Goal: Task Accomplishment & Management: Manage account settings

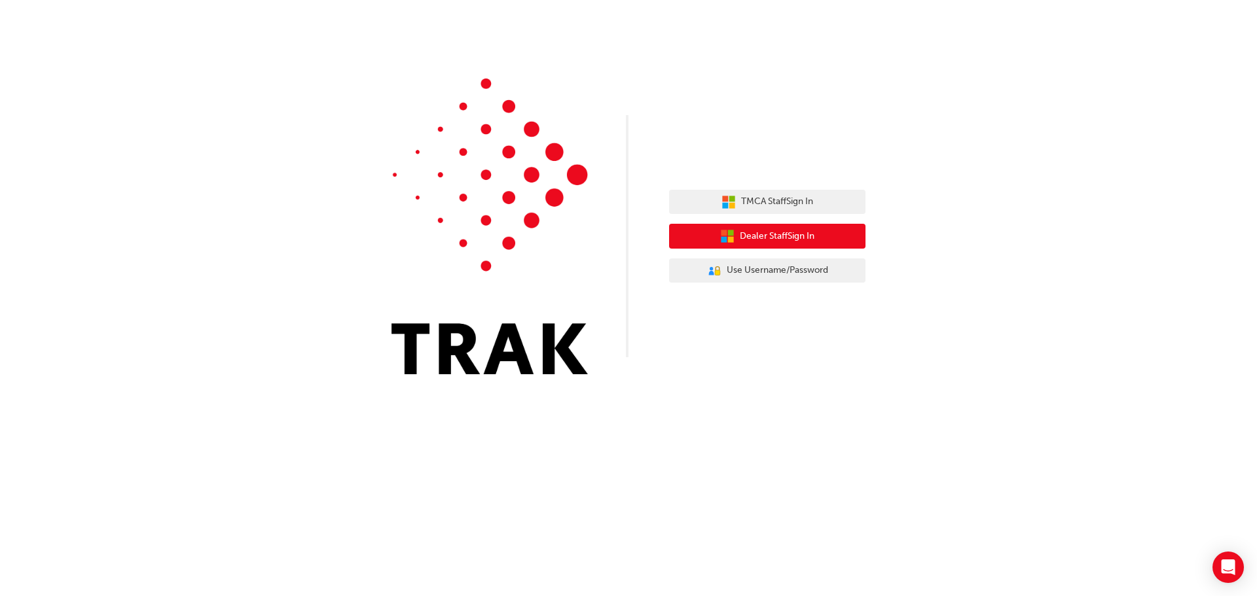
click at [768, 240] on span "Dealer Staff Sign In" at bounding box center [777, 236] width 75 height 15
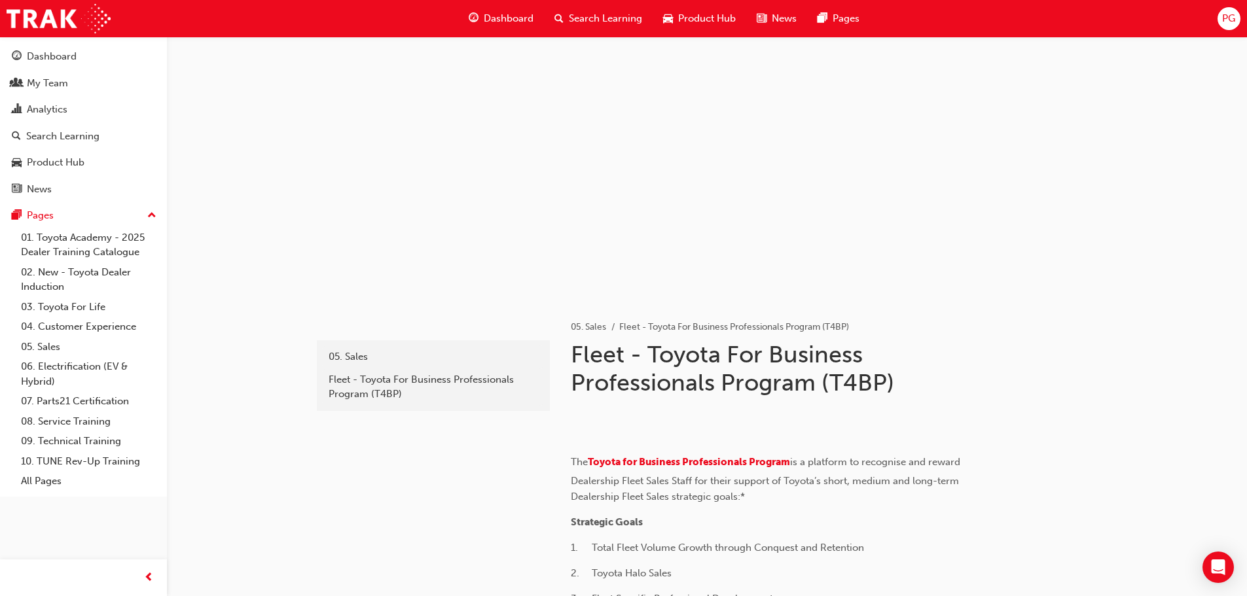
click at [1226, 22] on span "PG" at bounding box center [1228, 18] width 13 height 15
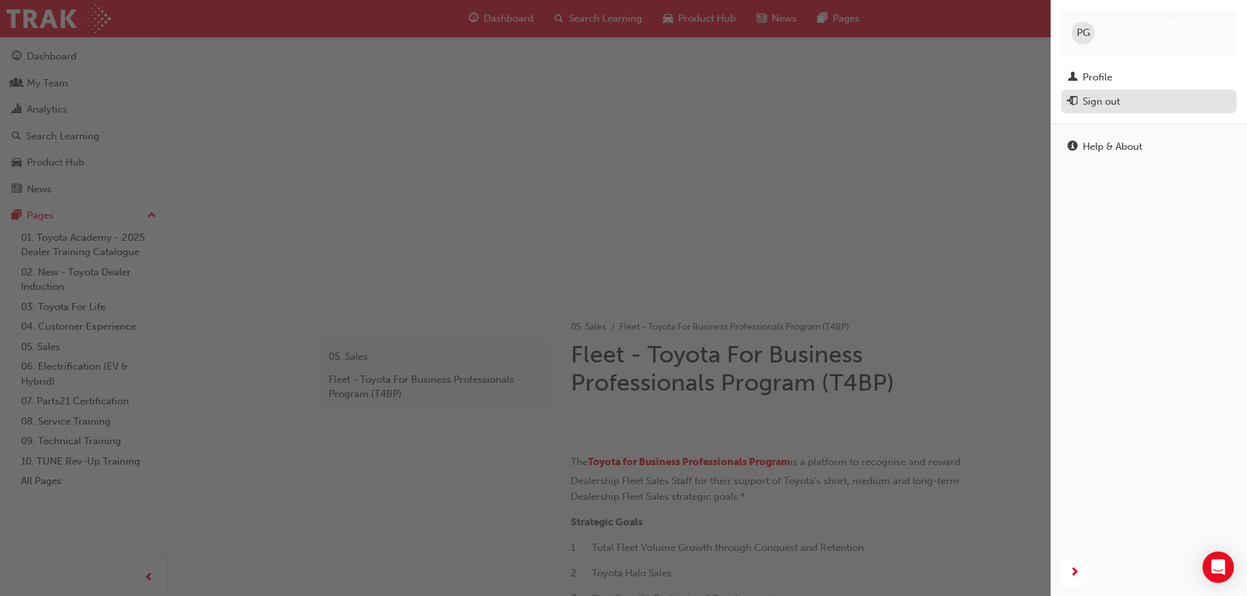
click at [1107, 101] on div "Sign out" at bounding box center [1100, 101] width 37 height 15
